Goal: Task Accomplishment & Management: Complete application form

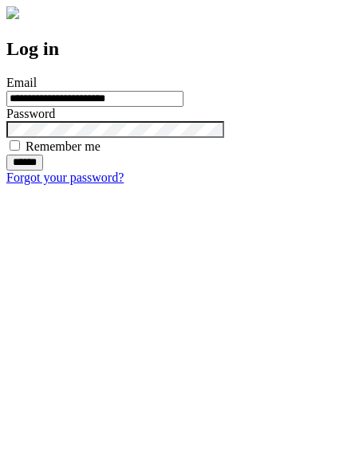
type input "**********"
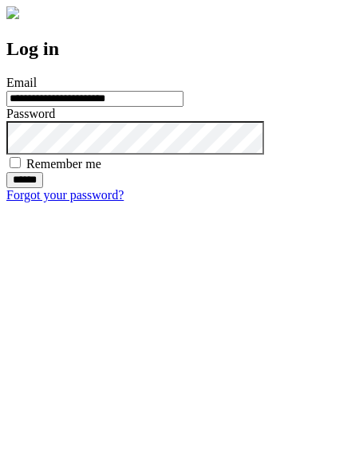
click at [43, 188] on input "******" at bounding box center [24, 180] width 37 height 16
